Goal: Use online tool/utility: Utilize a website feature to perform a specific function

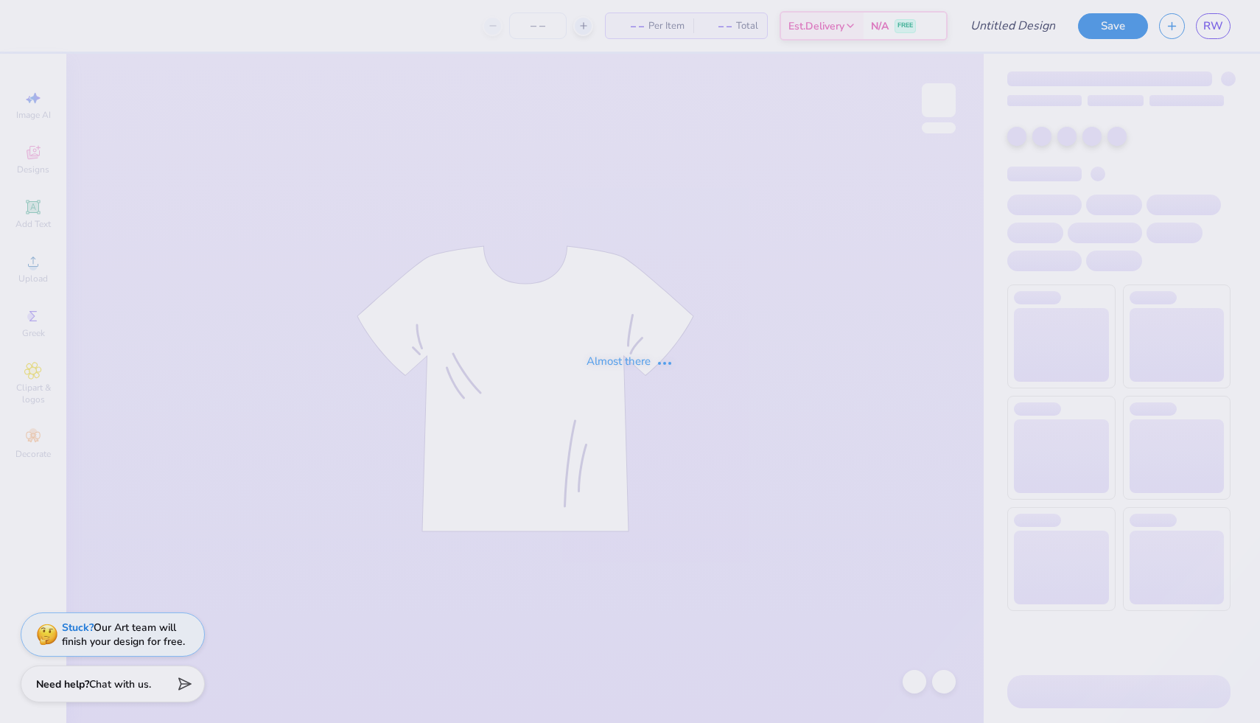
type input "GSS tank"
type input "35"
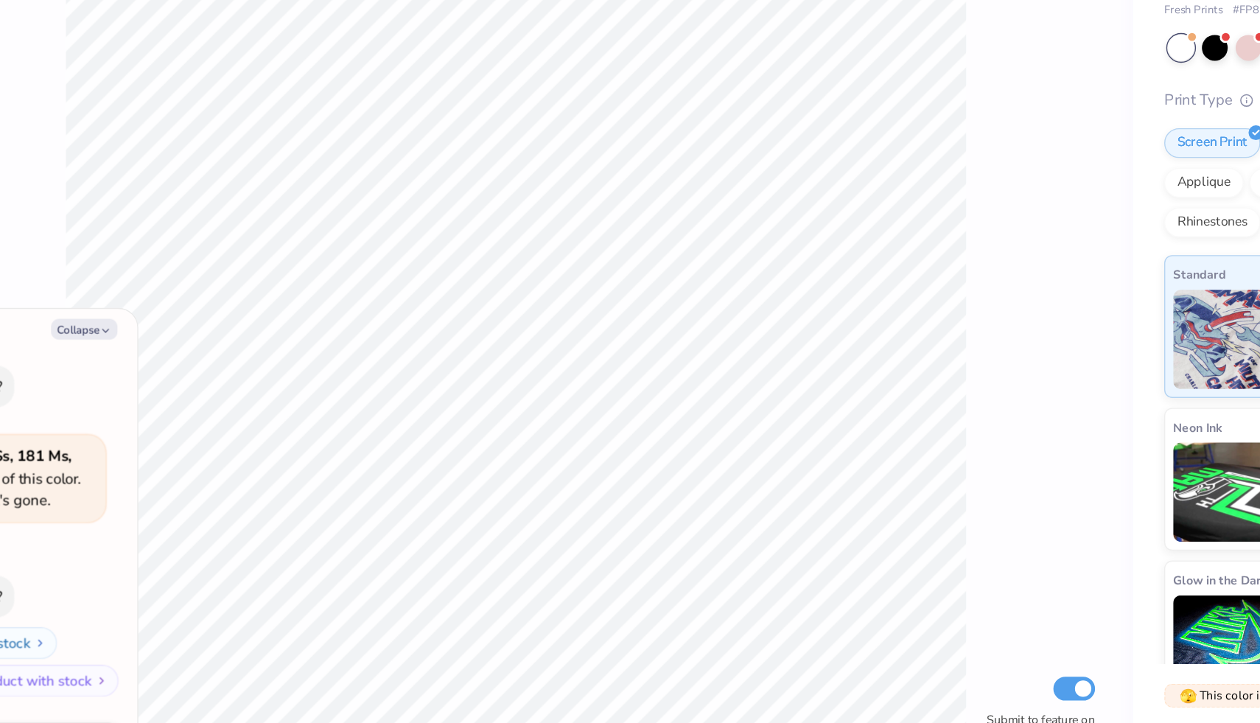
type textarea "x"
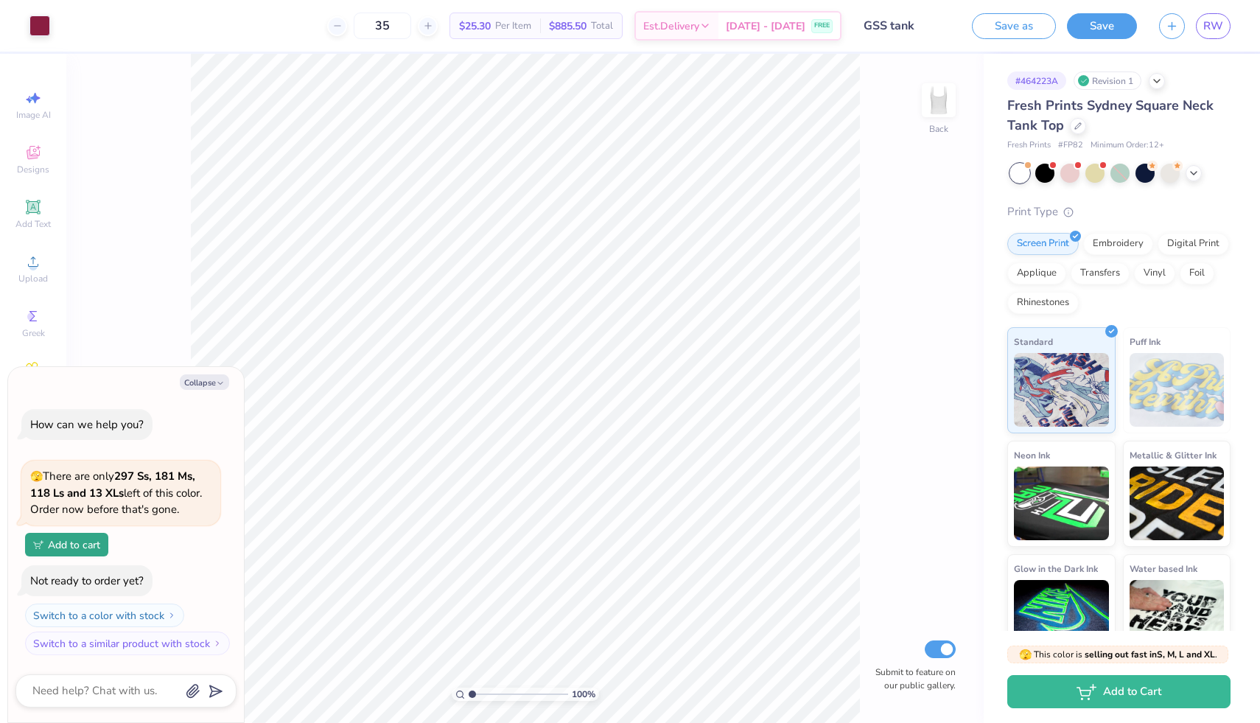
type input "3.4"
type textarea "x"
click at [495, 694] on input "range" at bounding box center [518, 693] width 99 height 13
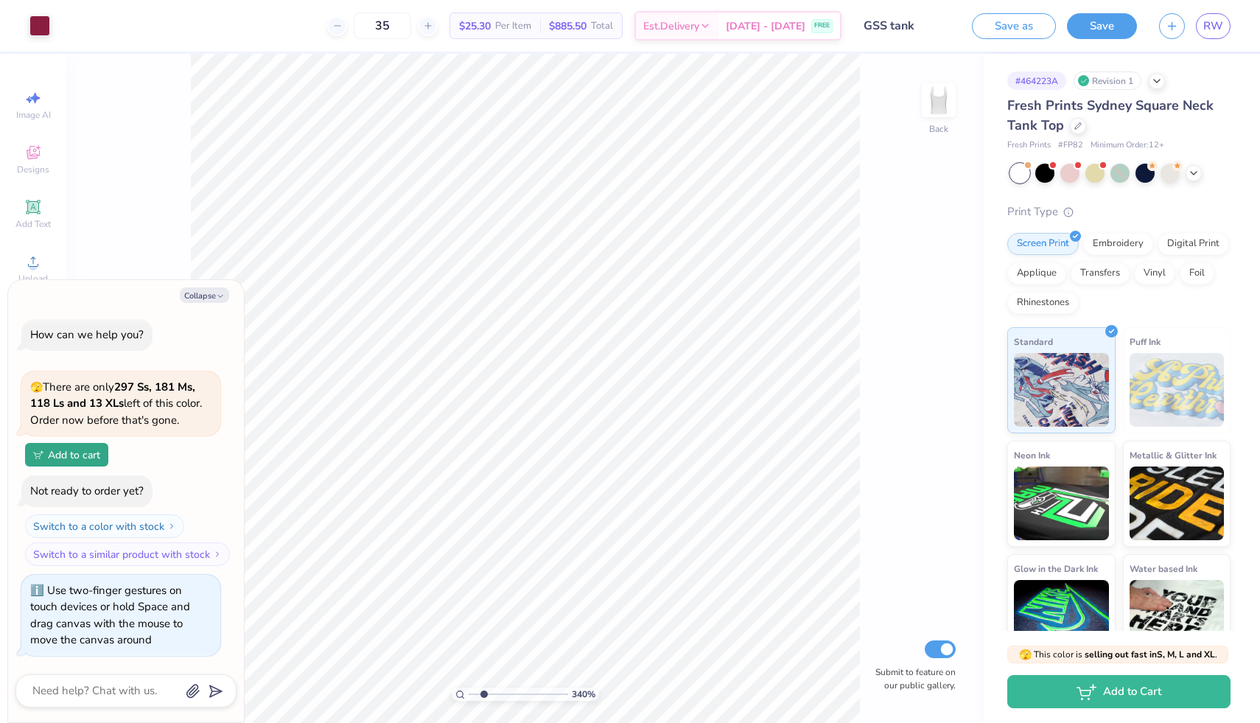
click at [483, 694] on input "range" at bounding box center [518, 693] width 99 height 13
type input "2.7"
click at [488, 694] on input "range" at bounding box center [518, 693] width 99 height 13
click at [197, 295] on button "Collapse" at bounding box center [204, 294] width 49 height 15
type textarea "x"
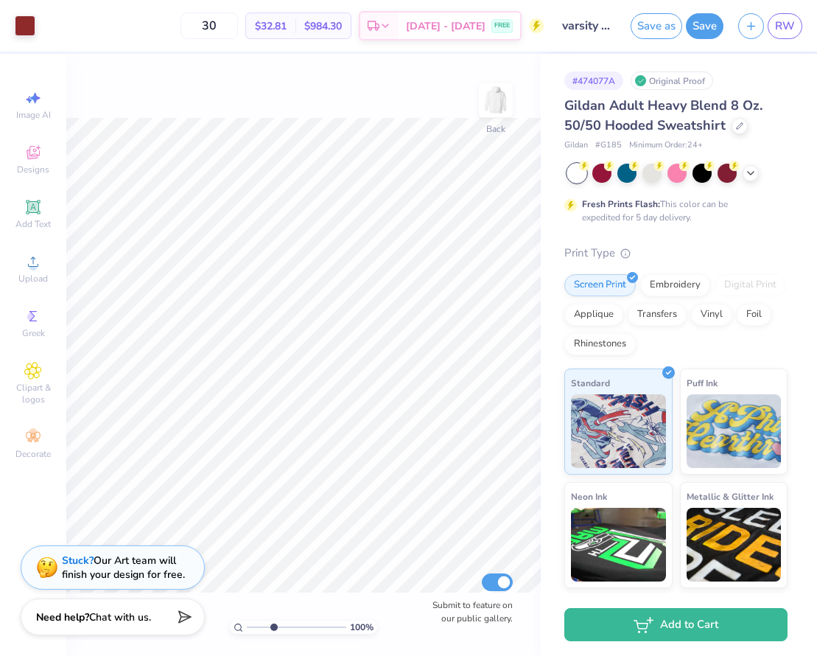
click at [273, 628] on input "range" at bounding box center [296, 626] width 99 height 13
click at [252, 625] on input "range" at bounding box center [296, 626] width 99 height 13
type input "2.01"
click at [260, 626] on input "range" at bounding box center [296, 626] width 99 height 13
